Goal: Check status: Check status

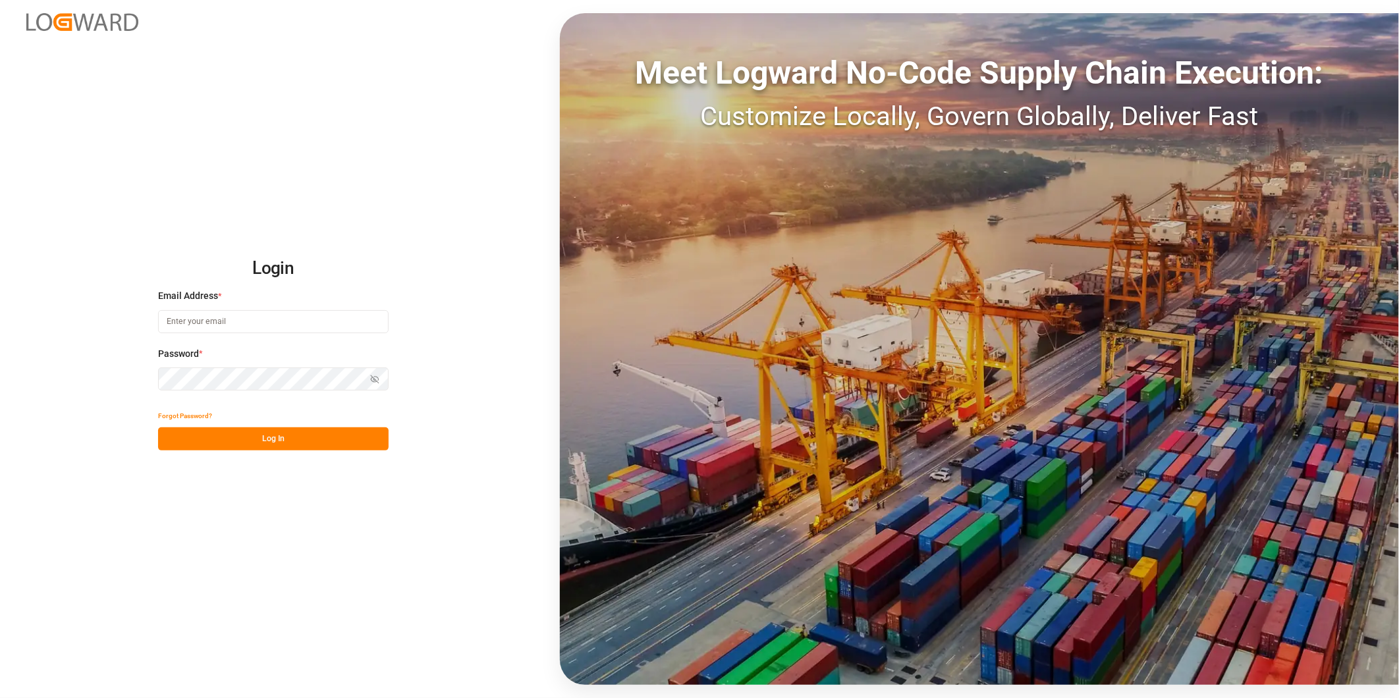
type input "[PERSON_NAME][EMAIL_ADDRESS][PERSON_NAME][DOMAIN_NAME]"
click at [259, 439] on button "Log In" at bounding box center [273, 438] width 231 height 23
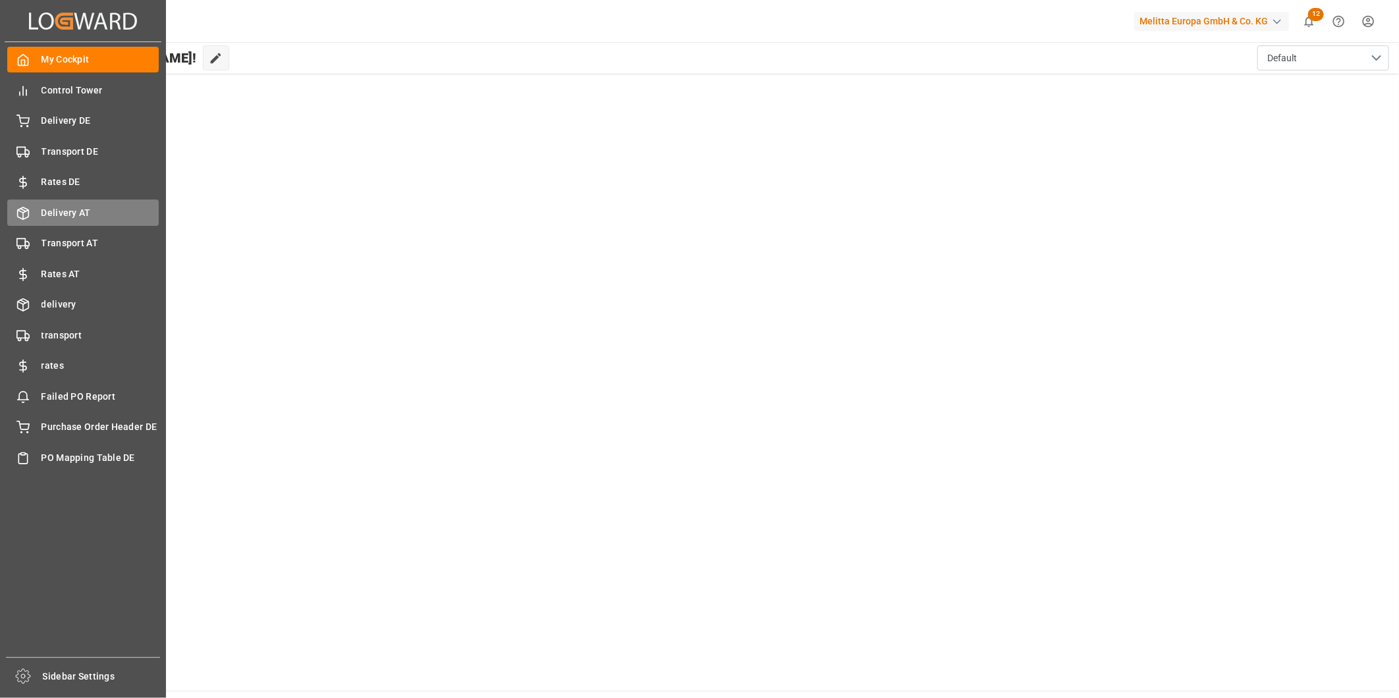
click at [66, 215] on span "Delivery AT" at bounding box center [100, 213] width 118 height 14
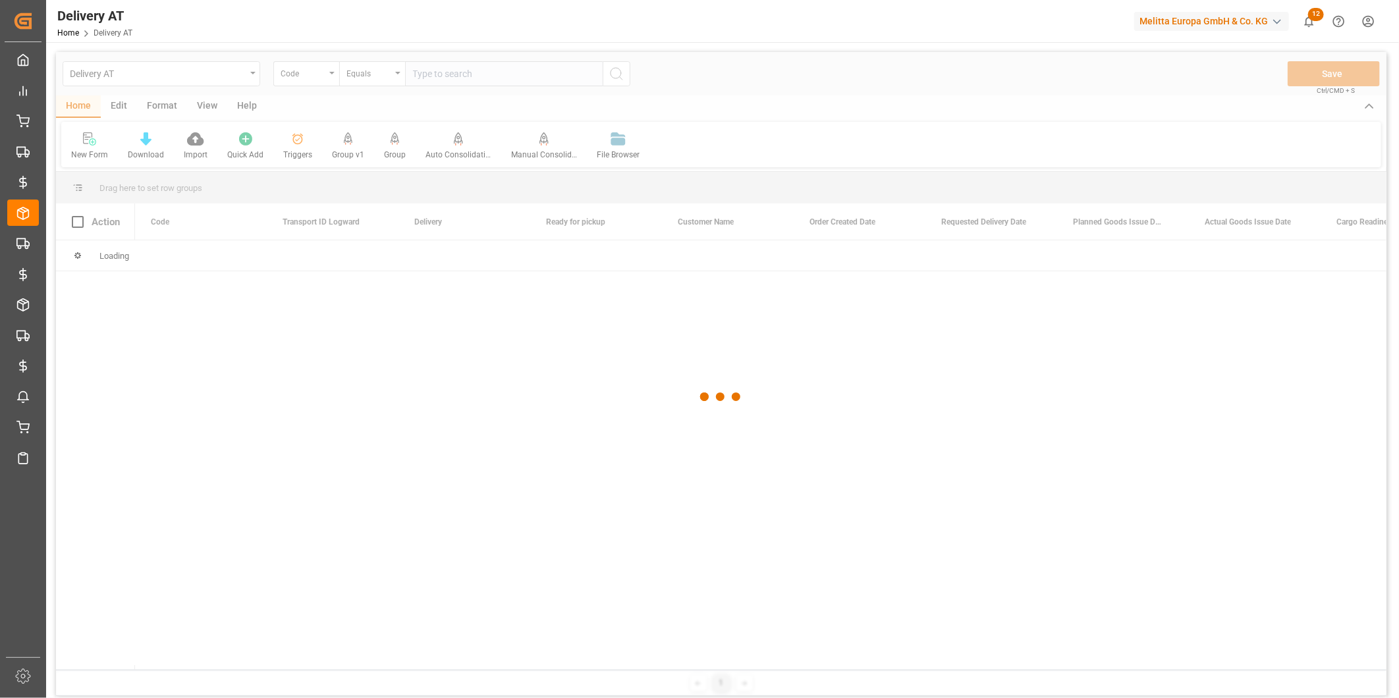
click at [477, 78] on div at bounding box center [721, 397] width 1330 height 690
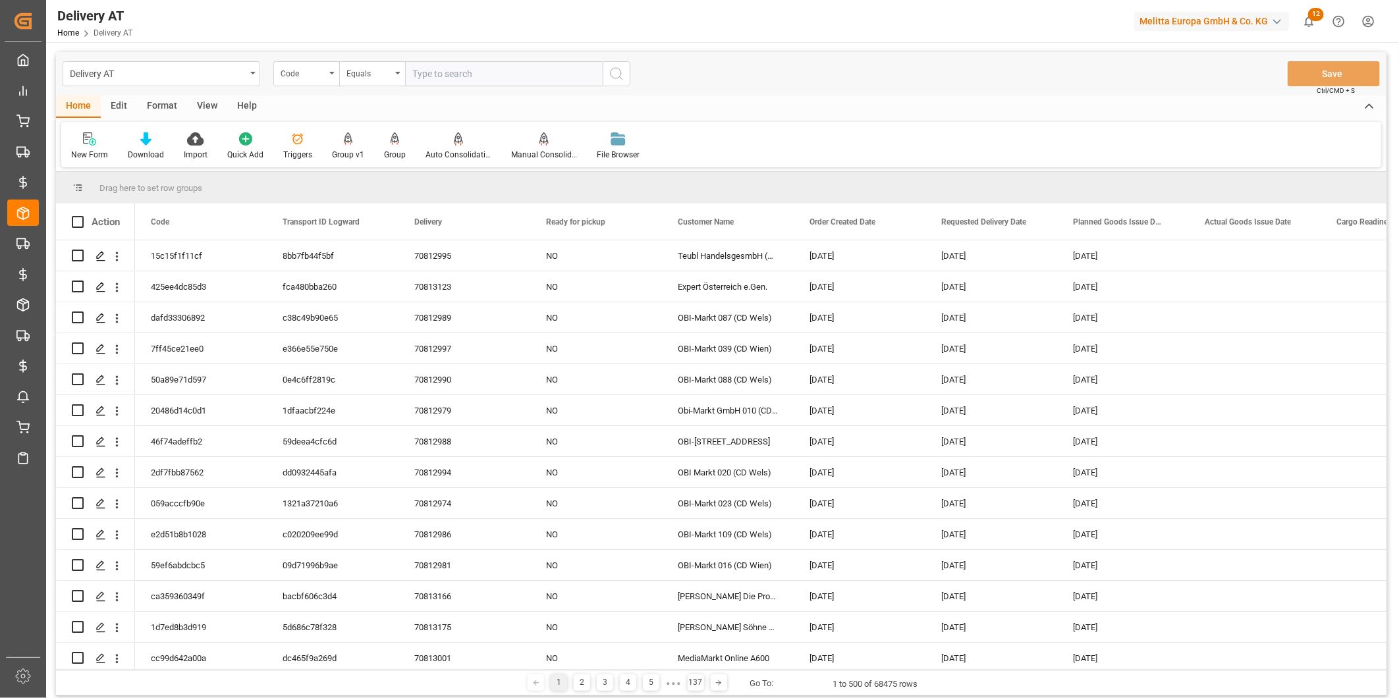
click at [462, 82] on input "text" at bounding box center [504, 73] width 198 height 25
click at [301, 73] on div "Code" at bounding box center [303, 72] width 45 height 15
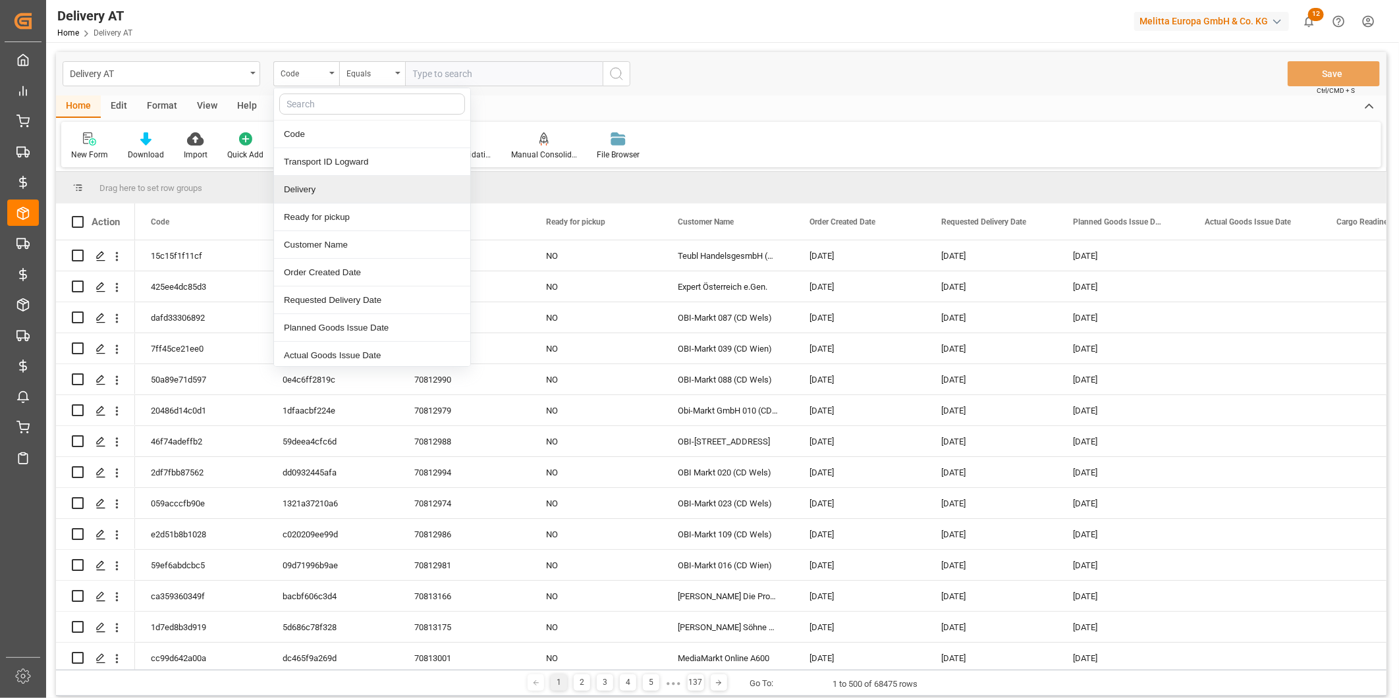
click at [325, 182] on div "Delivery" at bounding box center [372, 190] width 196 height 28
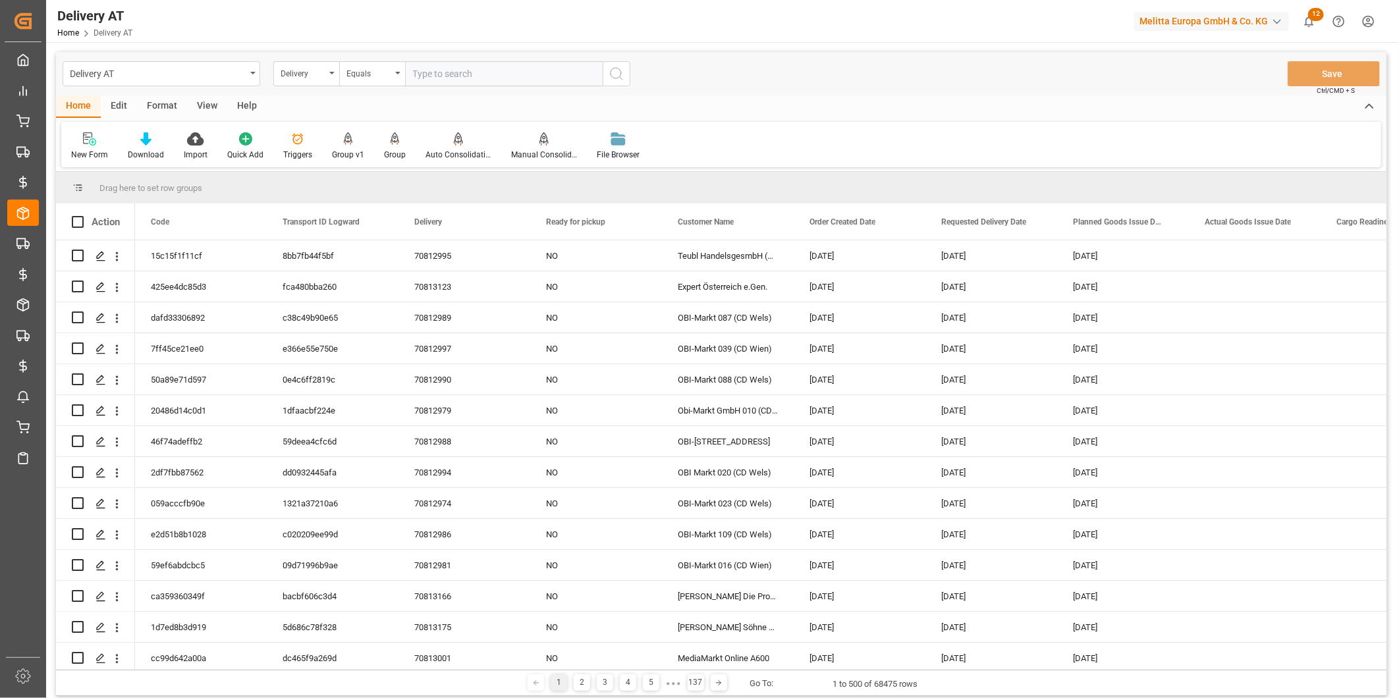
click at [428, 80] on input "text" at bounding box center [504, 73] width 198 height 25
paste input "70813537"
type input "70813537"
